Goal: Navigation & Orientation: Find specific page/section

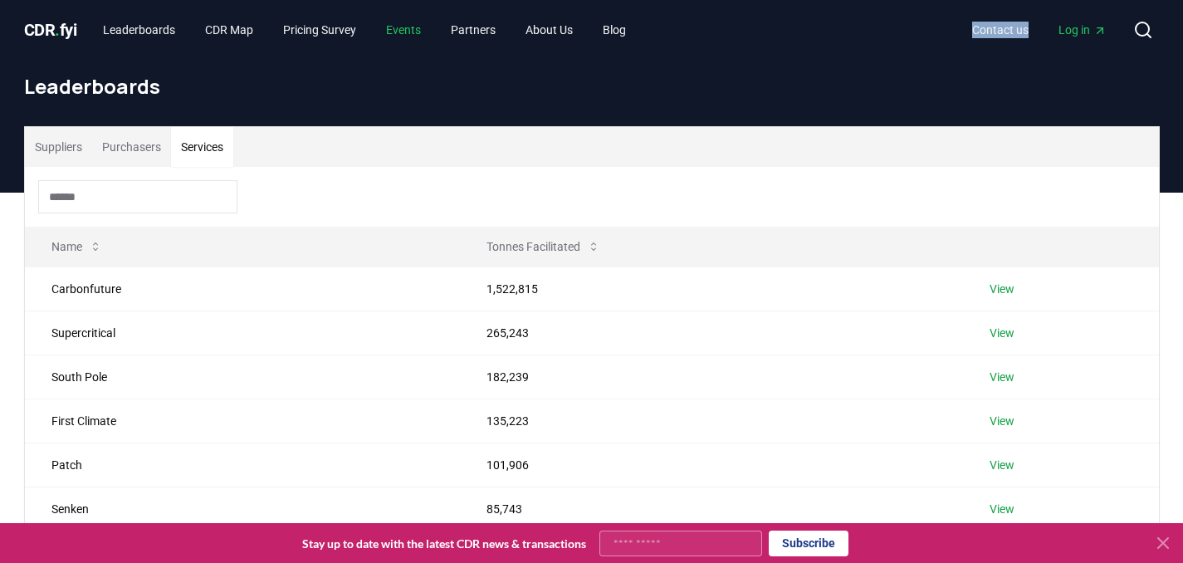
click at [419, 39] on link "Events" at bounding box center [403, 30] width 61 height 30
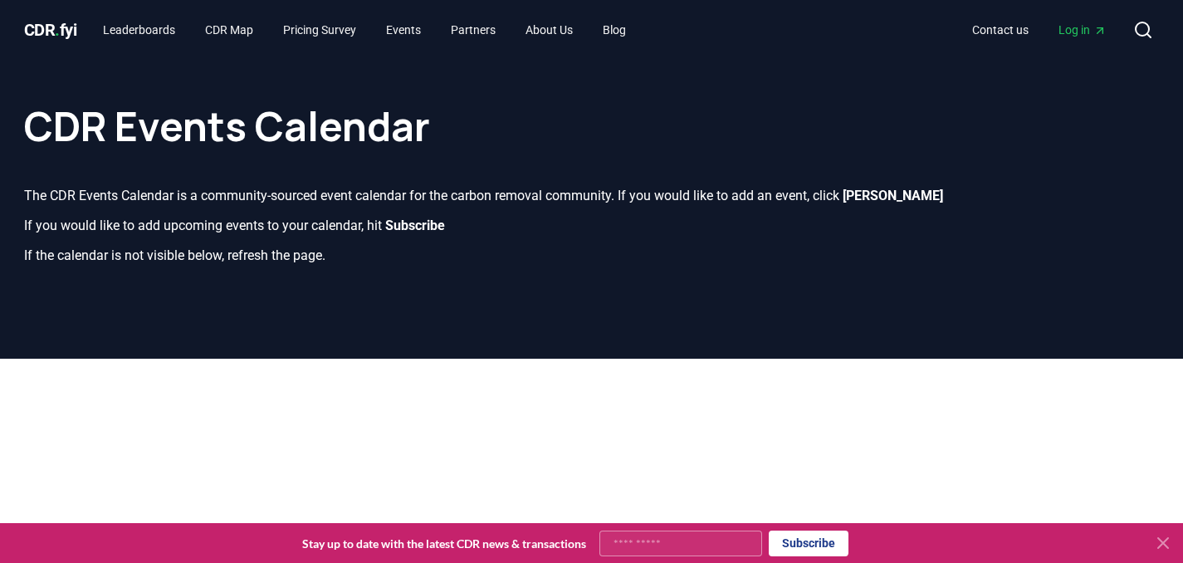
click at [754, 306] on header "CDR Events Calendar The CDR Events Calendar is a community-sourced event calend…" at bounding box center [591, 209] width 1183 height 299
